Goal: Transaction & Acquisition: Purchase product/service

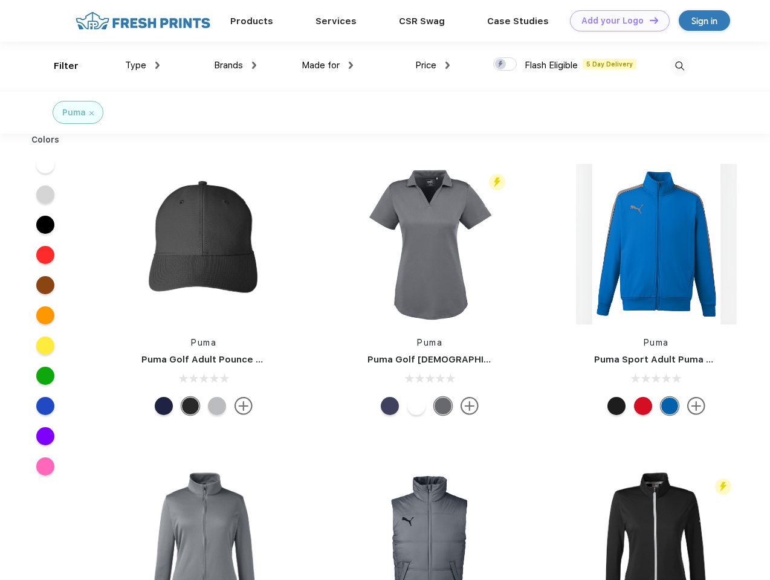
click at [615, 21] on link "Add your Logo Design Tool" at bounding box center [620, 20] width 100 height 21
click at [0, 0] on div "Design Tool" at bounding box center [0, 0] width 0 height 0
click at [649, 20] on link "Add your Logo Design Tool" at bounding box center [620, 20] width 100 height 21
click at [58, 66] on div "Filter" at bounding box center [66, 66] width 25 height 14
click at [143, 65] on span "Type" at bounding box center [135, 65] width 21 height 11
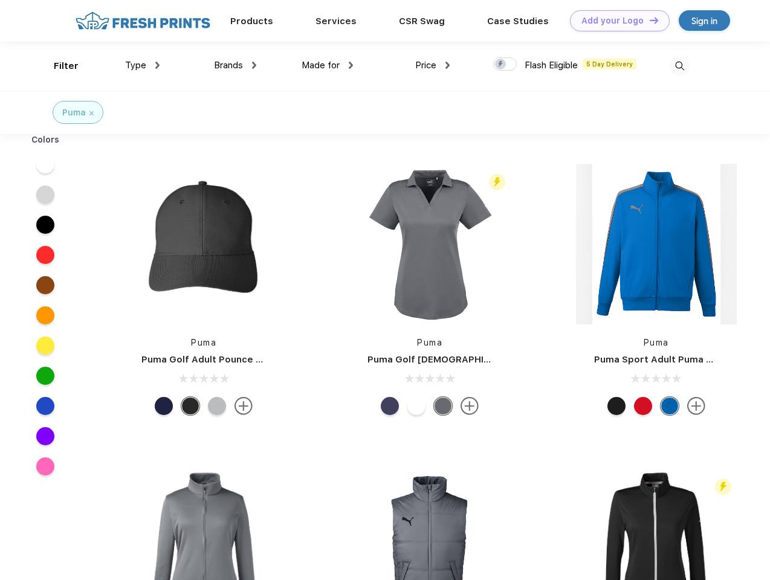
click at [235, 65] on span "Brands" at bounding box center [228, 65] width 29 height 11
click at [328, 65] on span "Made for" at bounding box center [321, 65] width 38 height 11
click at [433, 65] on span "Price" at bounding box center [425, 65] width 21 height 11
click at [505, 65] on div at bounding box center [505, 63] width 24 height 13
click at [501, 65] on input "checkbox" at bounding box center [497, 61] width 8 height 8
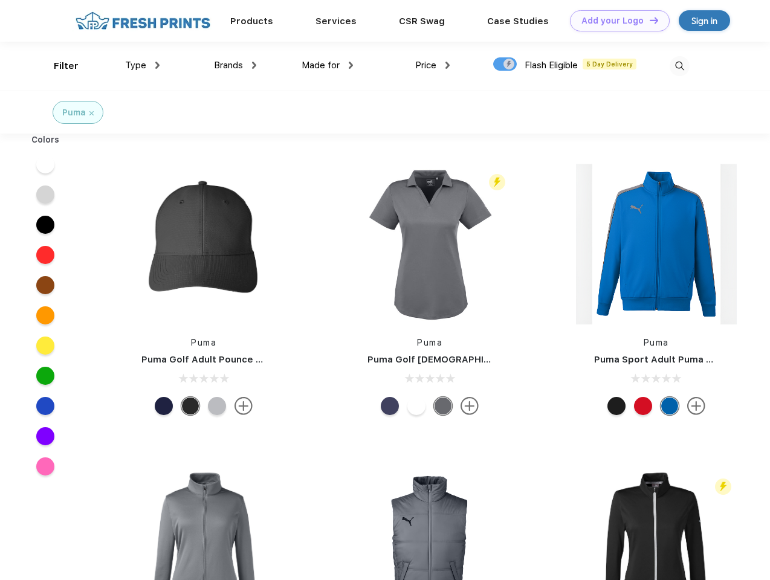
click at [679, 66] on img at bounding box center [680, 66] width 20 height 20
